Goal: Navigation & Orientation: Find specific page/section

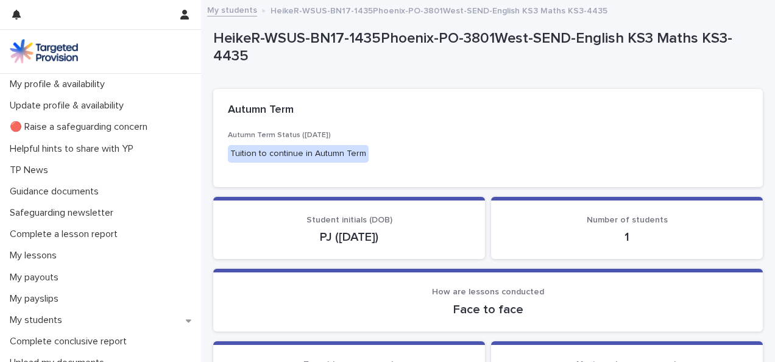
click at [46, 255] on p "My lessons" at bounding box center [36, 256] width 62 height 12
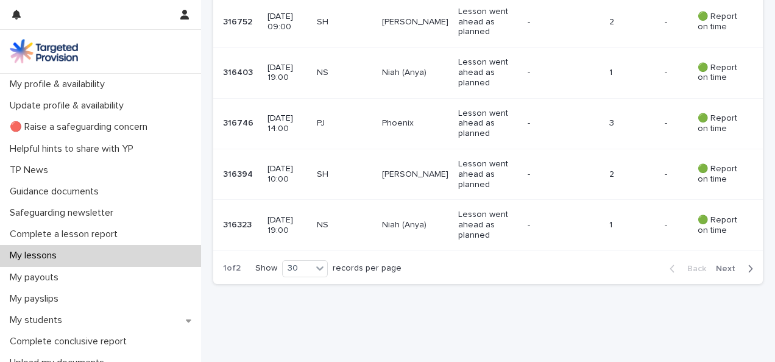
scroll to position [1561, 0]
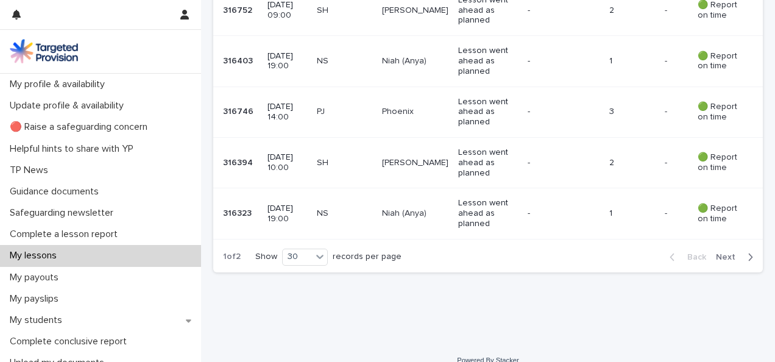
click at [725, 253] on span "Next" at bounding box center [729, 257] width 27 height 9
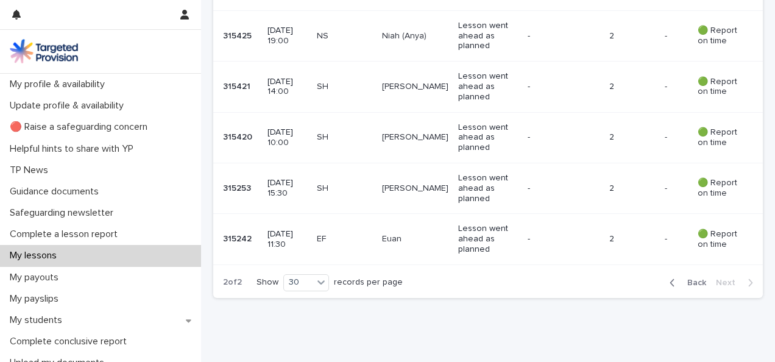
scroll to position [679, 0]
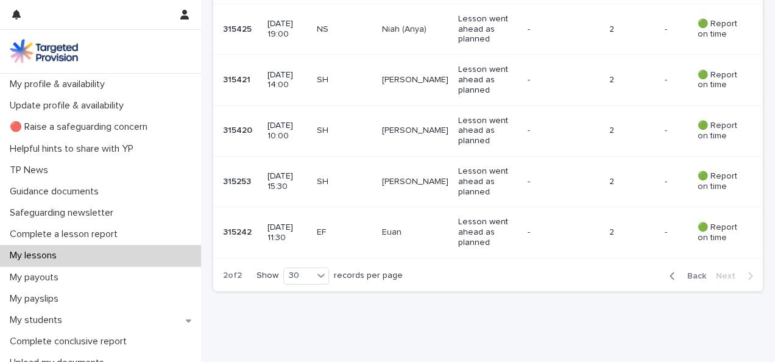
click at [670, 271] on icon "button" at bounding box center [672, 276] width 5 height 11
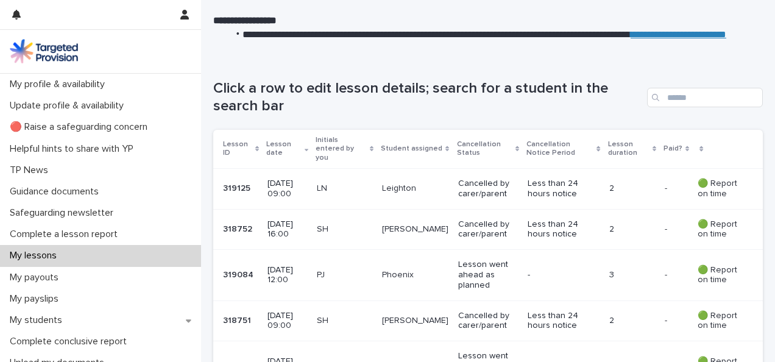
scroll to position [107, 0]
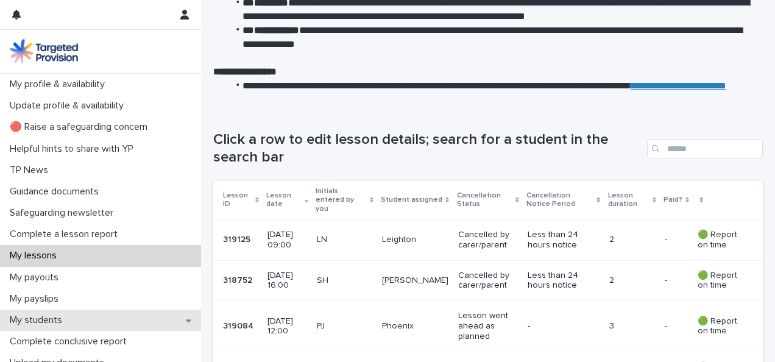
click at [60, 317] on p "My students" at bounding box center [38, 320] width 67 height 12
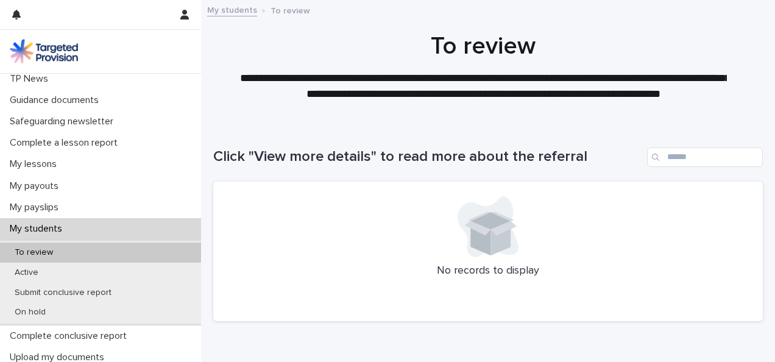
scroll to position [97, 0]
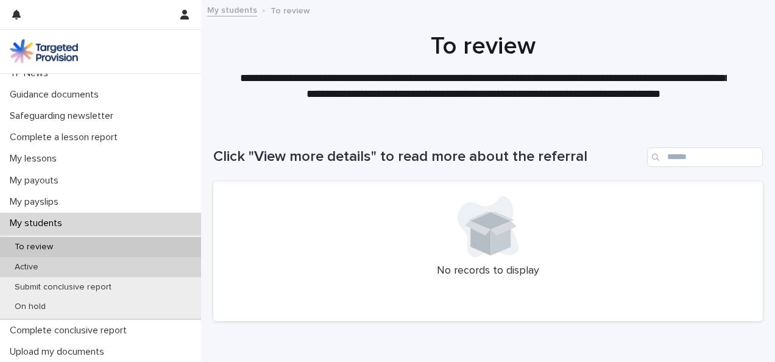
click at [37, 262] on p "Active" at bounding box center [26, 267] width 43 height 10
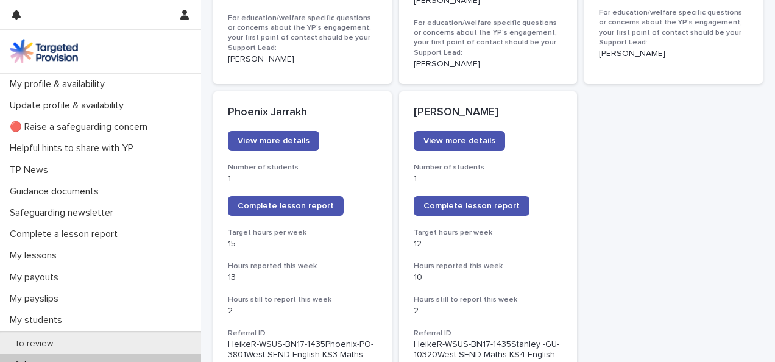
scroll to position [1007, 0]
